Goal: Go to known website: Access a specific website the user already knows

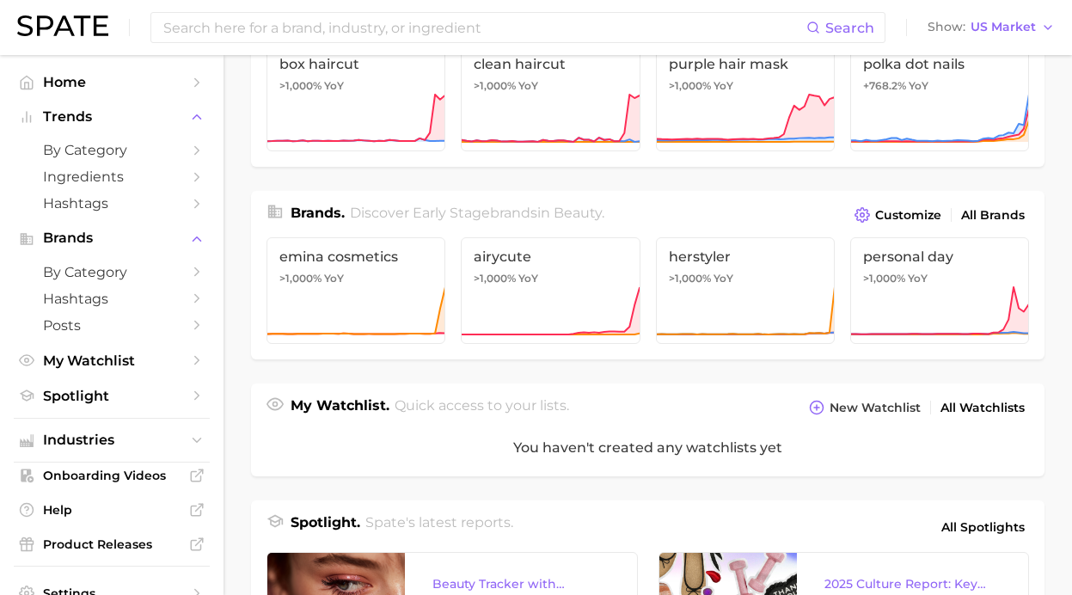
scroll to position [344, 0]
